Goal: Transaction & Acquisition: Purchase product/service

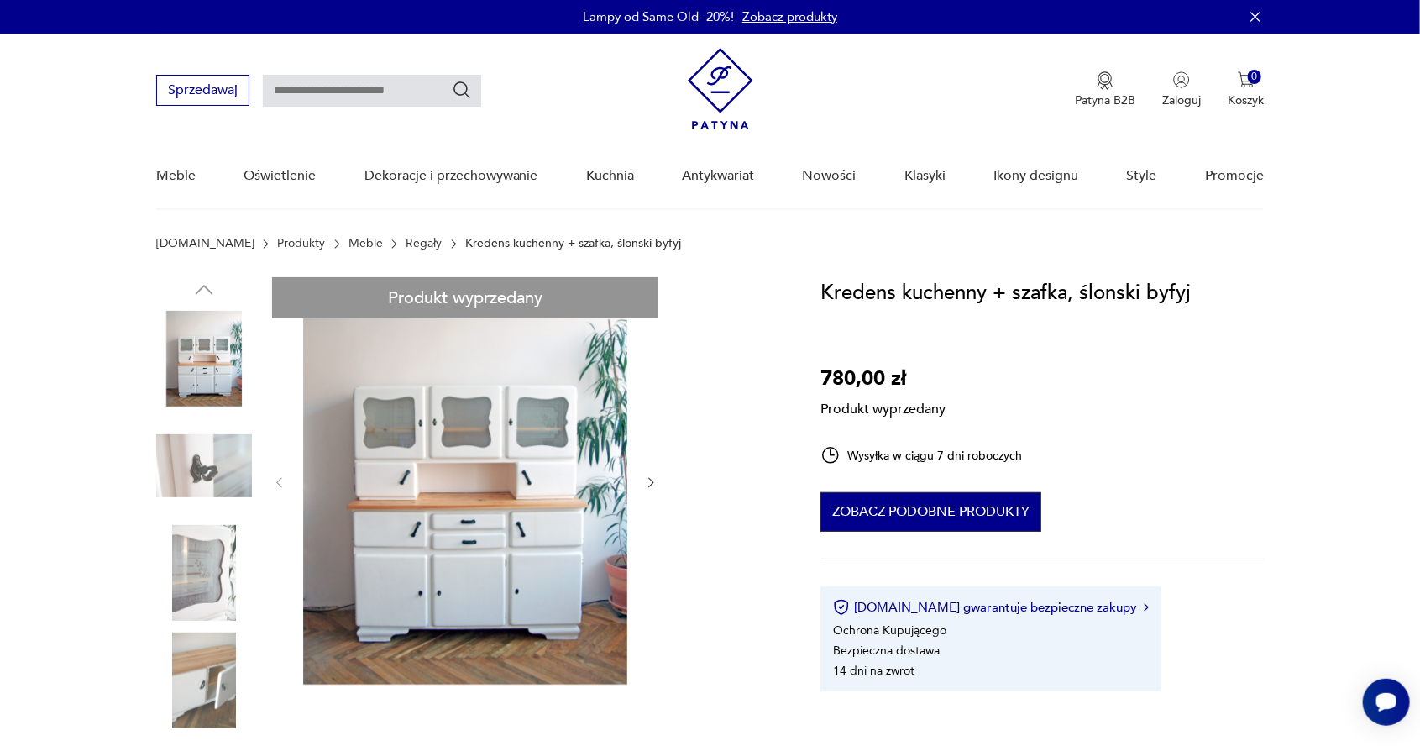
click at [1003, 521] on button "Zobacz podobne produkty" at bounding box center [931, 511] width 221 height 39
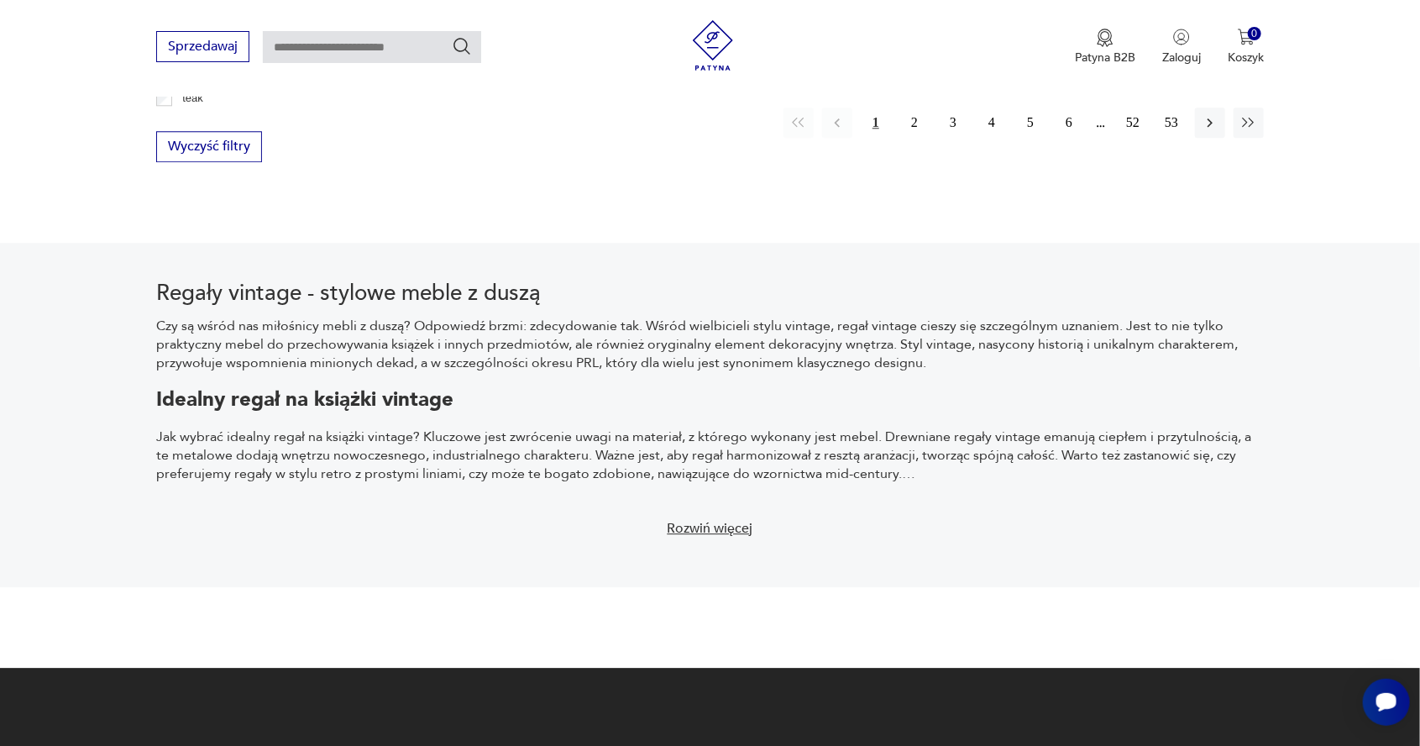
scroll to position [2198, 0]
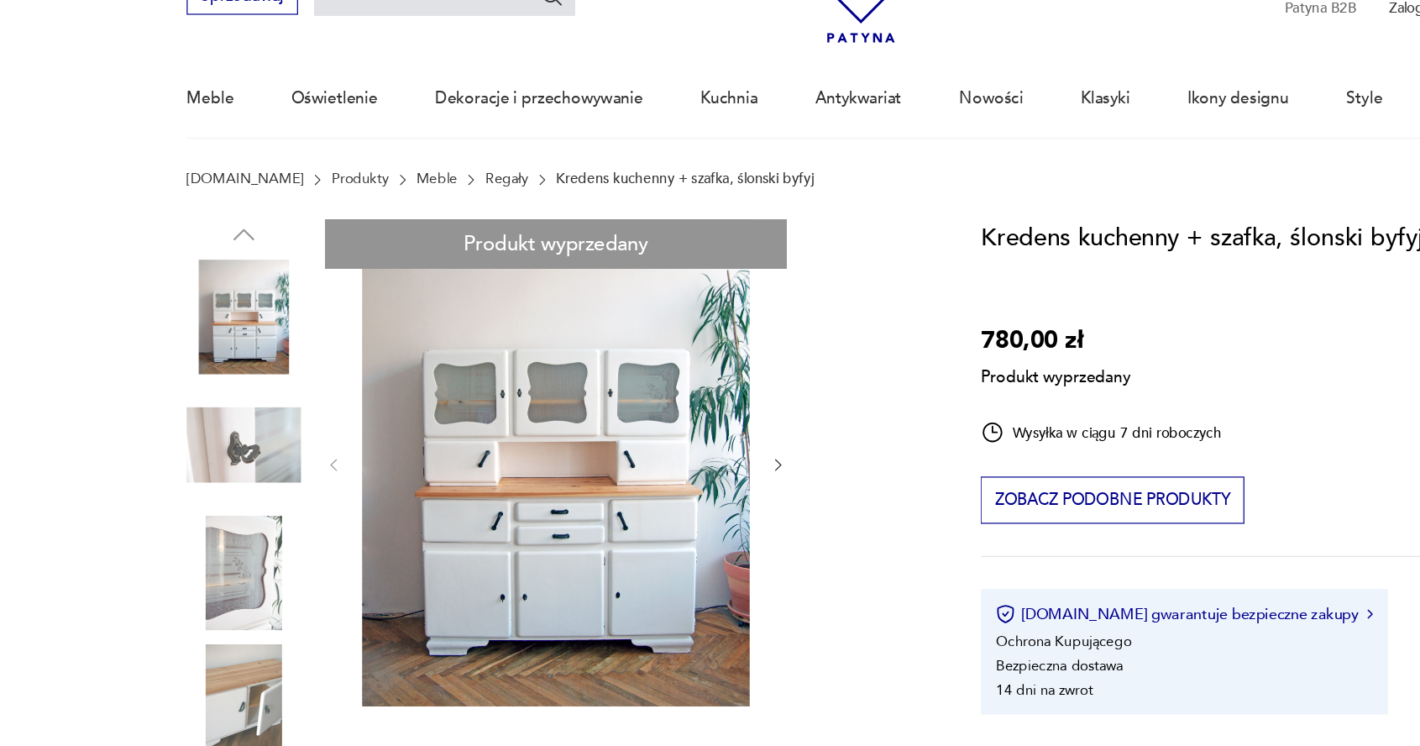
scroll to position [44, 0]
